Goal: Task Accomplishment & Management: Manage account settings

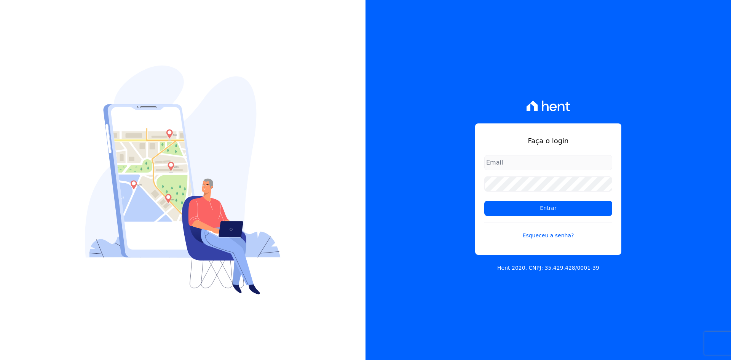
type input "[EMAIL_ADDRESS][DOMAIN_NAME]"
click at [424, 196] on div "Faça o login [EMAIL_ADDRESS][DOMAIN_NAME] Entrar Esqueceu a senha? Hent 2020. C…" at bounding box center [549, 180] width 366 height 360
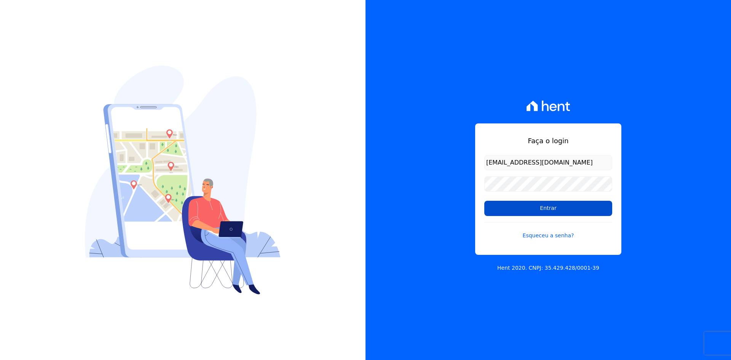
click at [501, 210] on input "Entrar" at bounding box center [549, 208] width 128 height 15
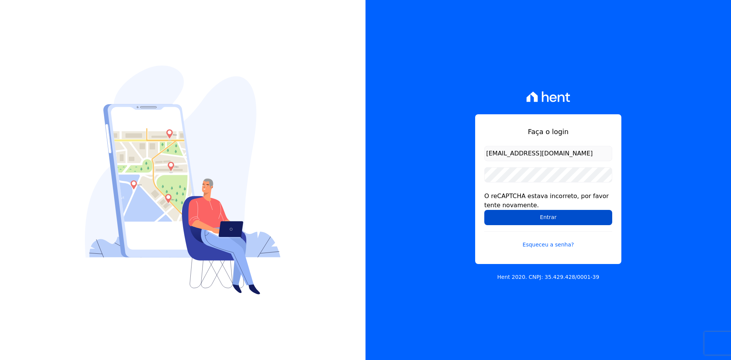
click at [497, 214] on input "Entrar" at bounding box center [549, 217] width 128 height 15
click at [454, 217] on div "Faça o login contato@grupokaiser.com.br O reCAPTCHA estava incorreto, por favor…" at bounding box center [549, 180] width 366 height 360
click at [496, 214] on input "Entrar" at bounding box center [549, 217] width 128 height 15
click at [504, 223] on input "Entrar" at bounding box center [549, 217] width 128 height 15
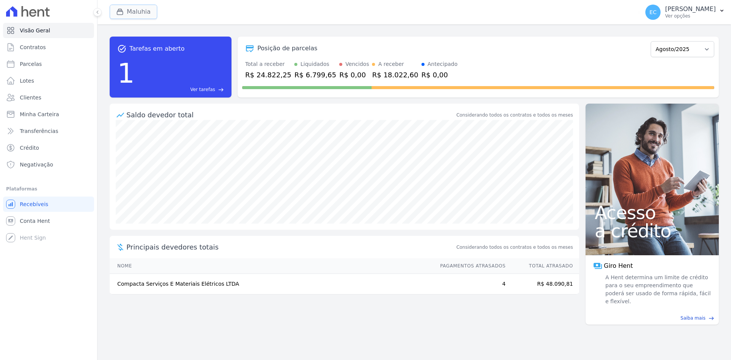
click at [128, 15] on button "Maluhia" at bounding box center [134, 12] width 48 height 14
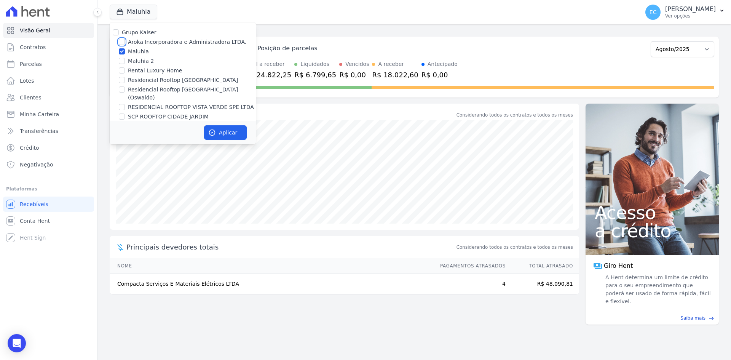
click at [123, 41] on input "Aroka Incorporadora e Administradora LTDA." at bounding box center [122, 42] width 6 height 6
checkbox input "true"
click at [122, 51] on input "Maluhia" at bounding box center [122, 51] width 6 height 6
checkbox input "false"
click at [216, 129] on icon "button" at bounding box center [212, 133] width 8 height 8
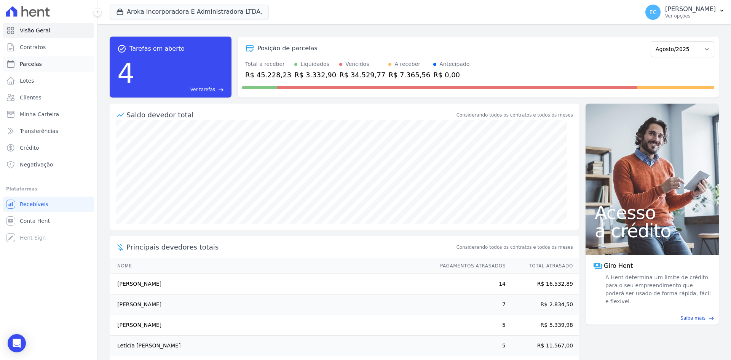
click at [29, 66] on span "Parcelas" at bounding box center [31, 64] width 22 height 8
select select
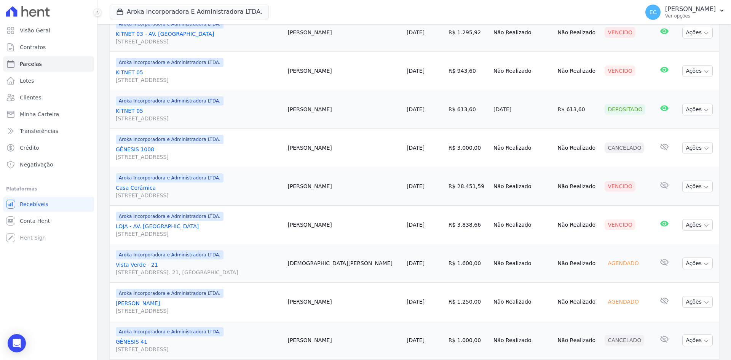
scroll to position [419, 0]
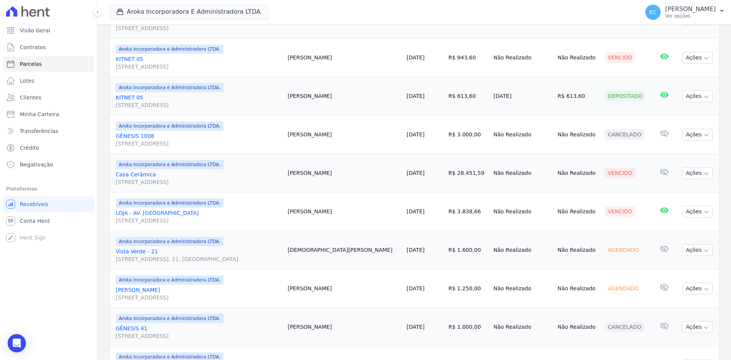
drag, startPoint x: 303, startPoint y: 173, endPoint x: 339, endPoint y: 171, distance: 35.9
click at [339, 171] on td "[PERSON_NAME]" at bounding box center [344, 173] width 119 height 38
click at [341, 179] on td "[PERSON_NAME]" at bounding box center [344, 173] width 119 height 38
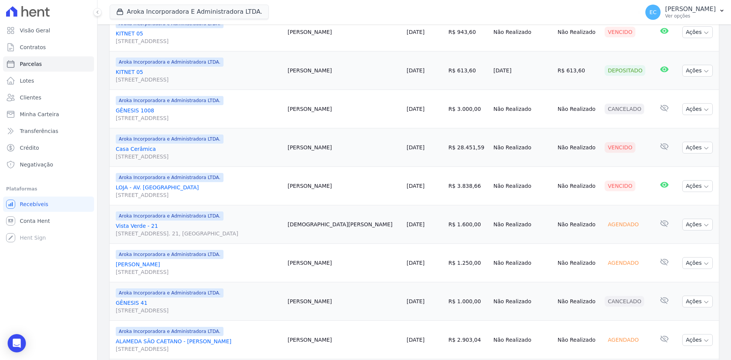
scroll to position [457, 0]
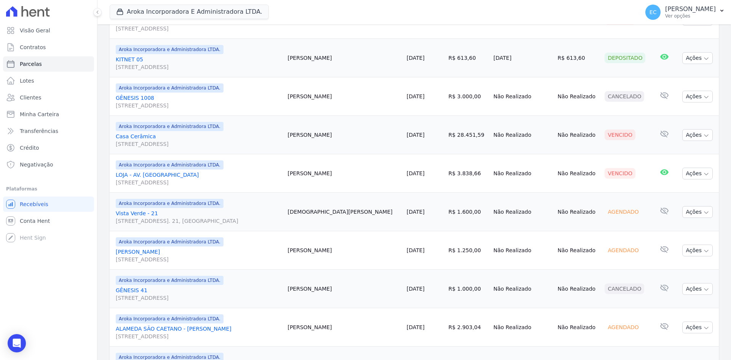
drag, startPoint x: 296, startPoint y: 174, endPoint x: 341, endPoint y: 180, distance: 44.6
click at [341, 180] on tr "Aroka Incorporadora e Administradora LTDA. [GEOGRAPHIC_DATA] - AV. [GEOGRAPHIC_…" at bounding box center [414, 173] width 609 height 38
click at [362, 180] on td "[PERSON_NAME]" at bounding box center [344, 173] width 119 height 38
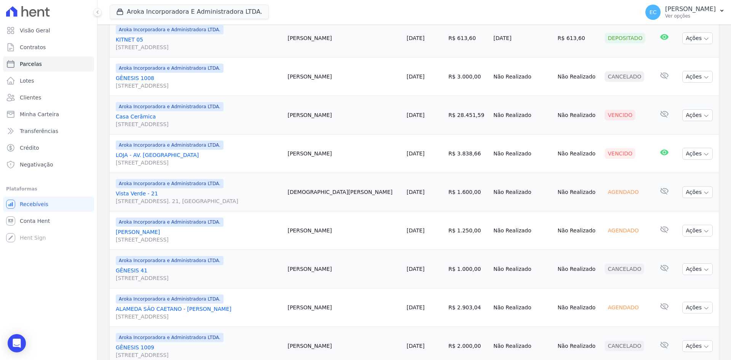
scroll to position [468, 0]
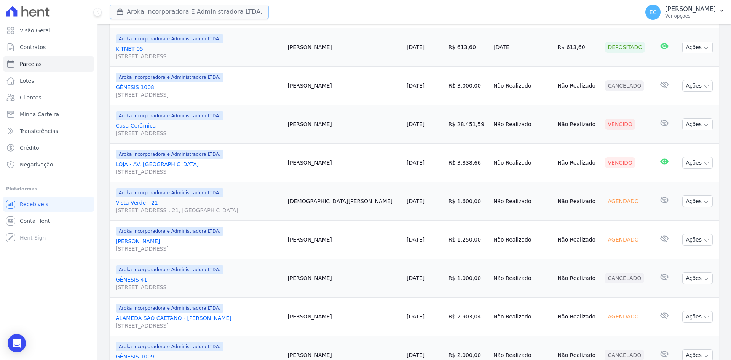
click at [125, 15] on div "button" at bounding box center [121, 12] width 11 height 8
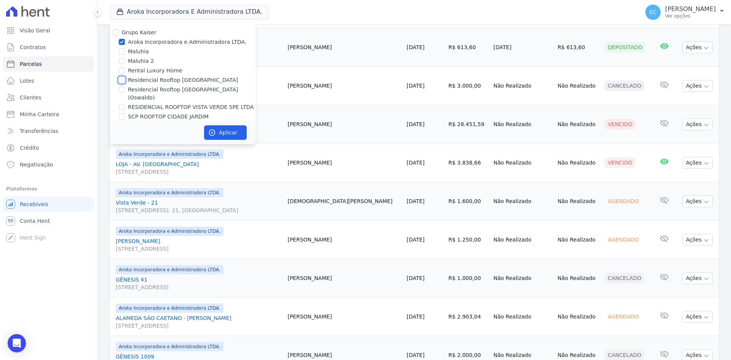
click at [121, 80] on input "Residencial Rooftop [GEOGRAPHIC_DATA]" at bounding box center [122, 80] width 6 height 6
checkbox input "true"
click at [120, 42] on input "Aroka Incorporadora e Administradora LTDA." at bounding box center [122, 42] width 6 height 6
checkbox input "false"
click at [217, 128] on button "Aplicar" at bounding box center [225, 132] width 43 height 14
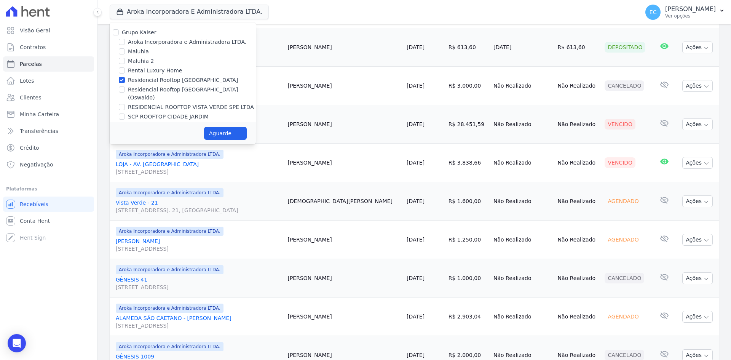
select select
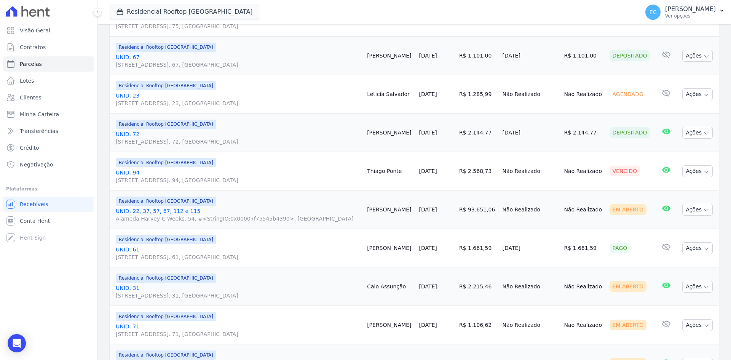
scroll to position [267, 0]
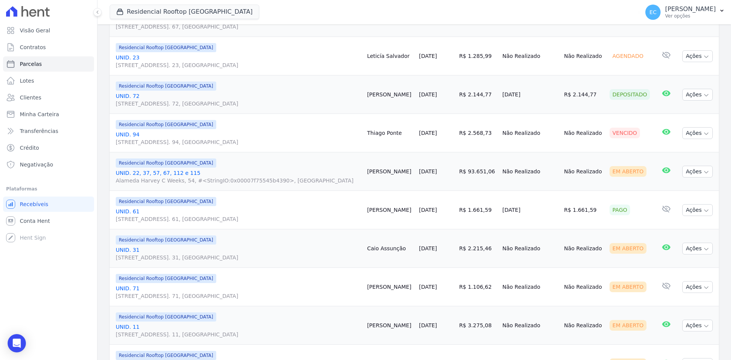
drag, startPoint x: 452, startPoint y: 171, endPoint x: 484, endPoint y: 173, distance: 31.7
click at [484, 173] on td "R$ 93.651,06" at bounding box center [477, 171] width 43 height 38
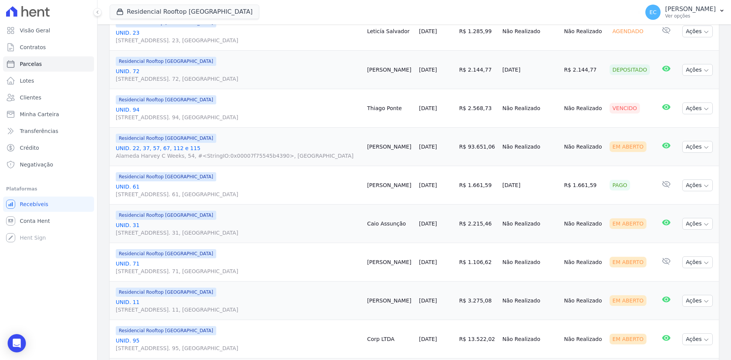
scroll to position [305, 0]
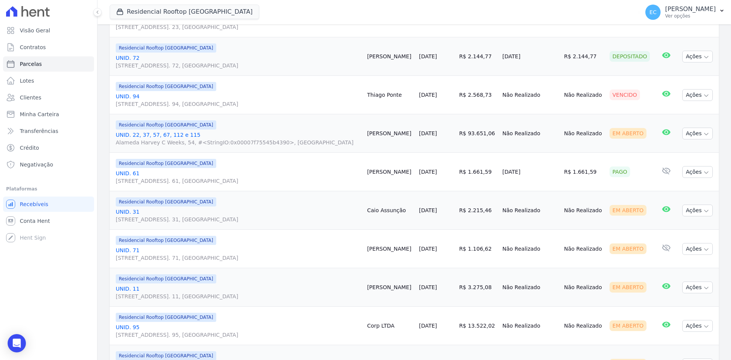
drag, startPoint x: 458, startPoint y: 171, endPoint x: 480, endPoint y: 175, distance: 22.0
click at [476, 173] on td "R$ 1.661,59" at bounding box center [477, 172] width 43 height 38
click at [500, 184] on td "[DATE]" at bounding box center [531, 172] width 62 height 38
click at [123, 8] on button "Residencial Rooftop [GEOGRAPHIC_DATA]" at bounding box center [185, 12] width 150 height 14
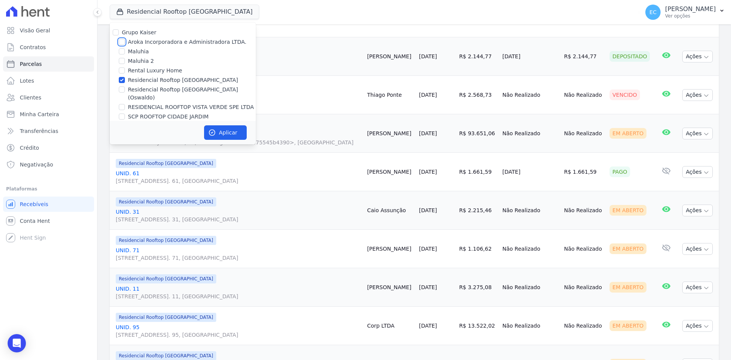
click at [121, 42] on input "Aroka Incorporadora e Administradora LTDA." at bounding box center [122, 42] width 6 height 6
checkbox input "true"
click at [120, 80] on input "Residencial Rooftop [GEOGRAPHIC_DATA]" at bounding box center [122, 80] width 6 height 6
checkbox input "false"
click at [218, 130] on button "Aplicar" at bounding box center [225, 132] width 43 height 14
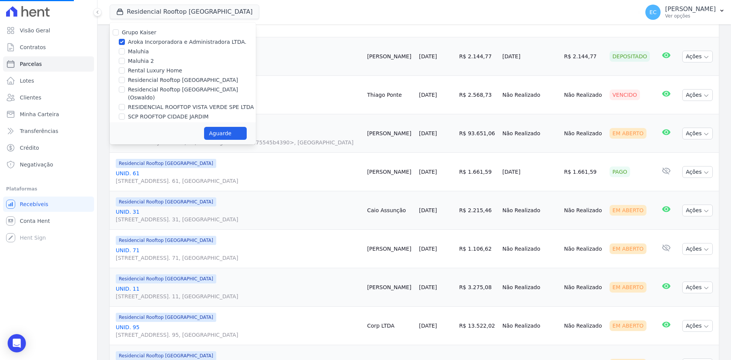
select select
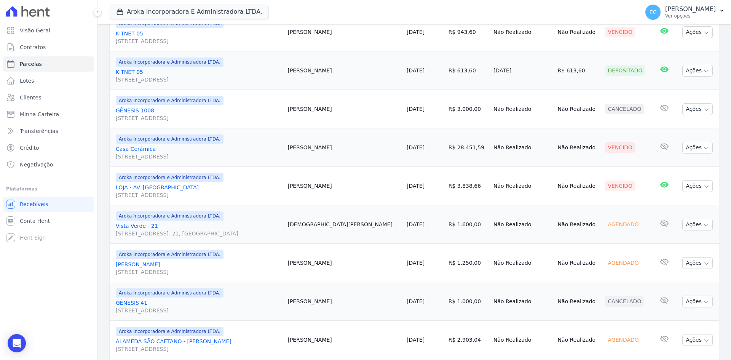
scroll to position [457, 0]
